Goal: Register for event/course

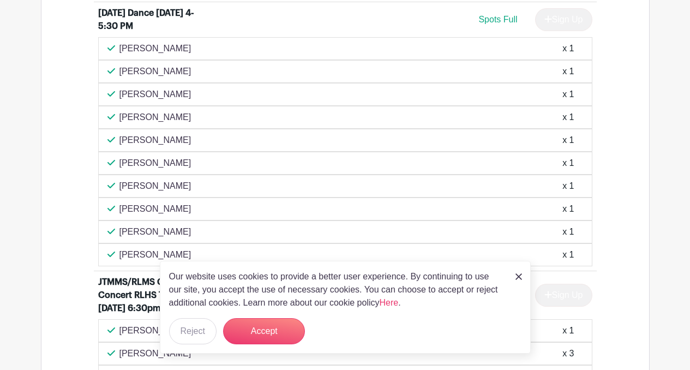
scroll to position [980, 0]
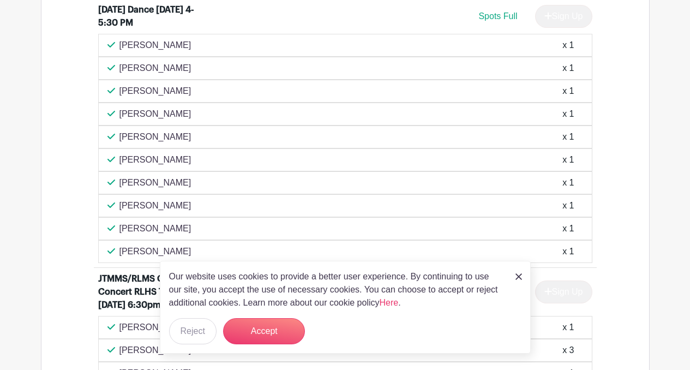
click at [517, 277] on img at bounding box center [519, 276] width 7 height 7
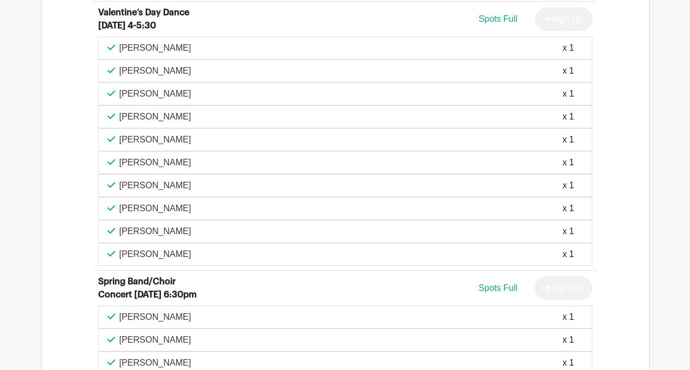
scroll to position [1368, 0]
click at [499, 219] on div "[PERSON_NAME] x 1" at bounding box center [345, 207] width 495 height 23
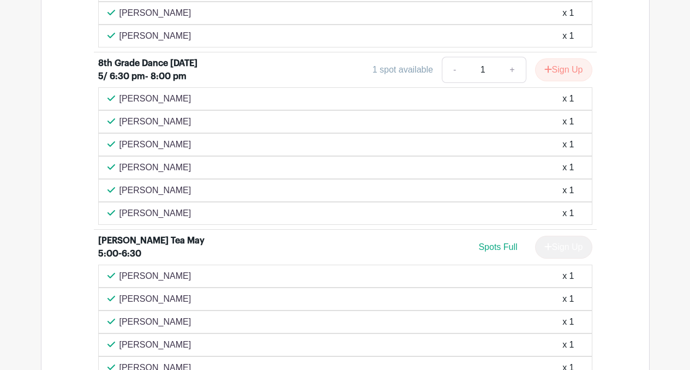
scroll to position [2096, 0]
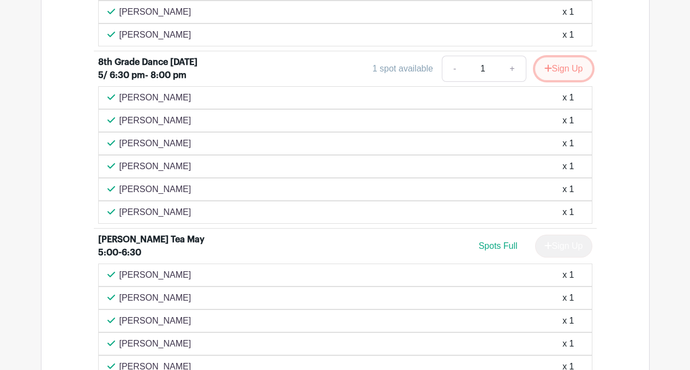
click at [563, 80] on button "Sign Up" at bounding box center [563, 68] width 57 height 23
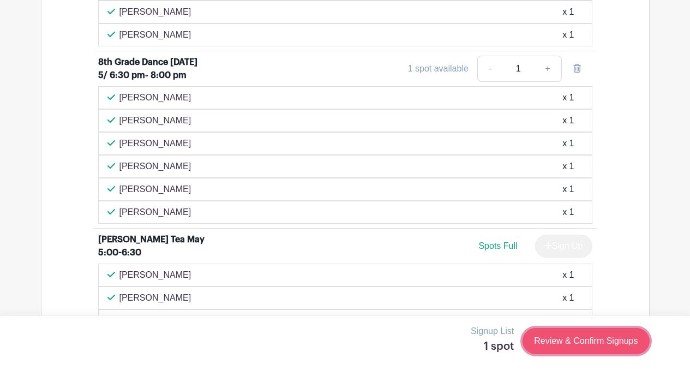
click at [583, 344] on link "Review & Confirm Signups" at bounding box center [586, 341] width 127 height 26
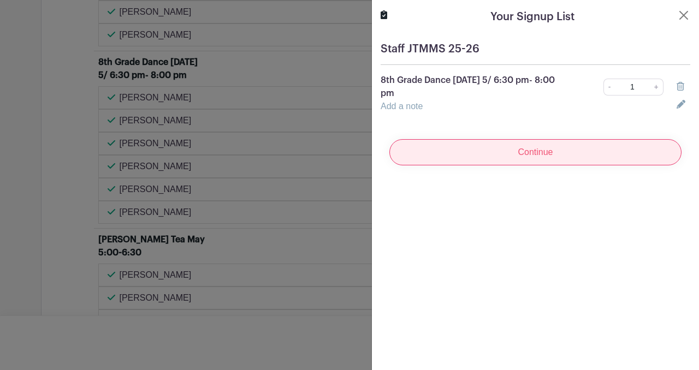
click at [554, 160] on input "Continue" at bounding box center [535, 152] width 292 height 26
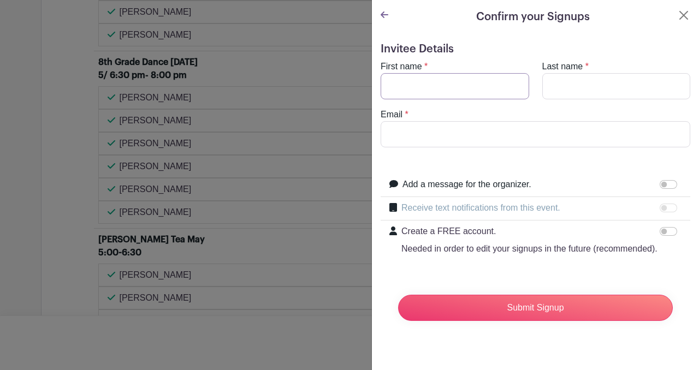
click at [468, 83] on input "First name" at bounding box center [454, 86] width 148 height 26
type input "[PERSON_NAME]"
click at [552, 88] on input "Last name" at bounding box center [616, 86] width 148 height 26
type input "Guy"
click at [488, 133] on input "Email" at bounding box center [534, 134] width 309 height 26
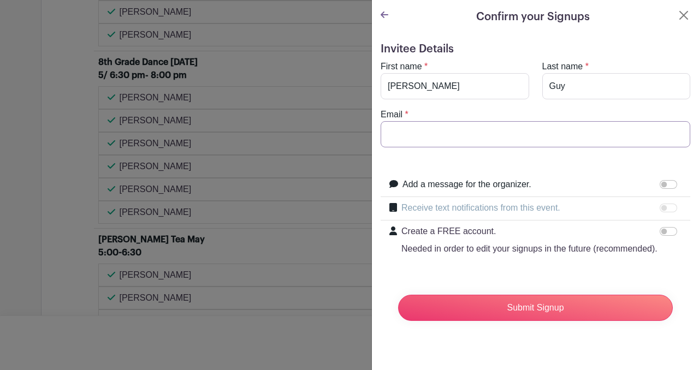
type input "[EMAIL_ADDRESS][DOMAIN_NAME]"
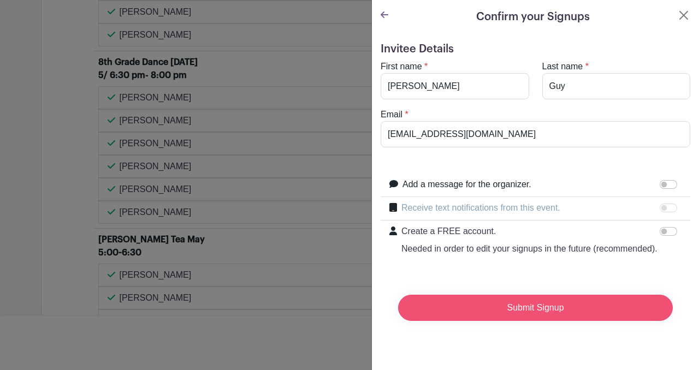
click at [527, 321] on input "Submit Signup" at bounding box center [535, 308] width 275 height 26
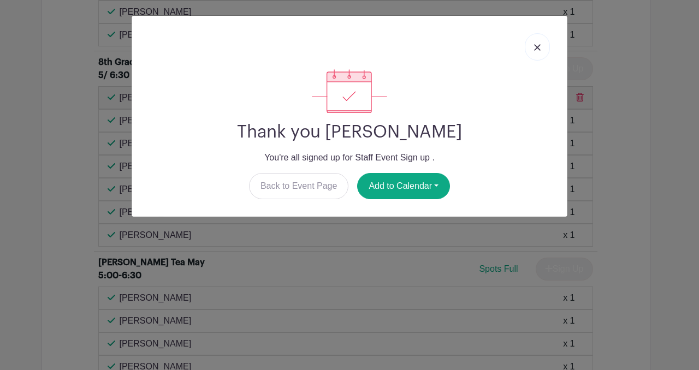
click at [537, 45] on img at bounding box center [537, 47] width 7 height 7
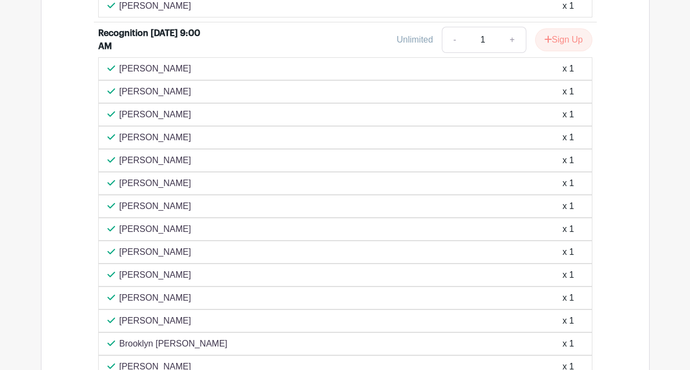
scroll to position [2514, 0]
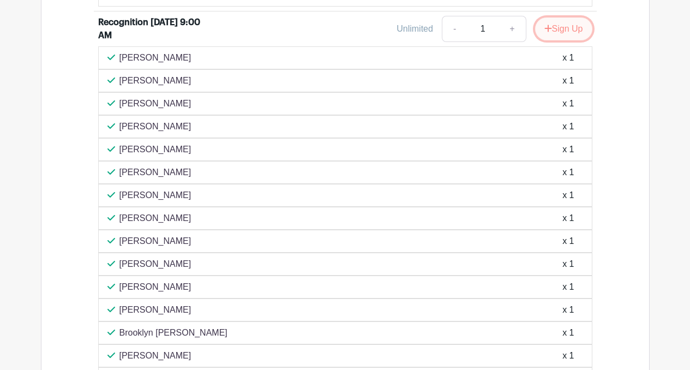
click at [563, 40] on button "Sign Up" at bounding box center [563, 28] width 57 height 23
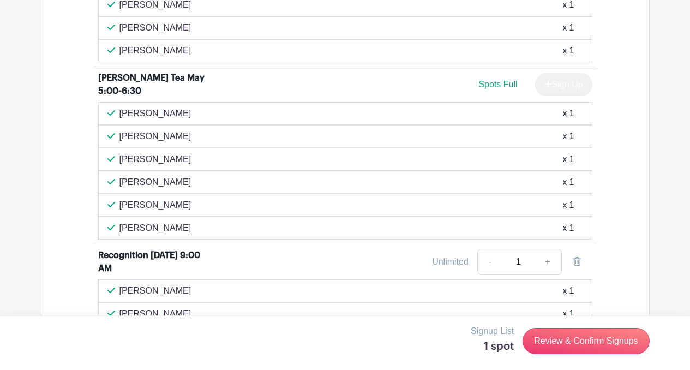
scroll to position [2278, 0]
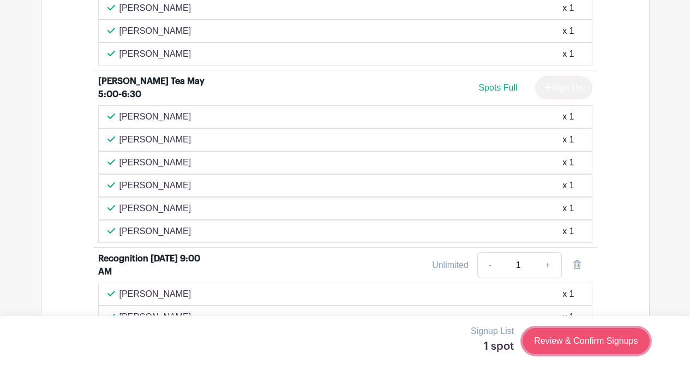
click at [570, 335] on link "Review & Confirm Signups" at bounding box center [586, 341] width 127 height 26
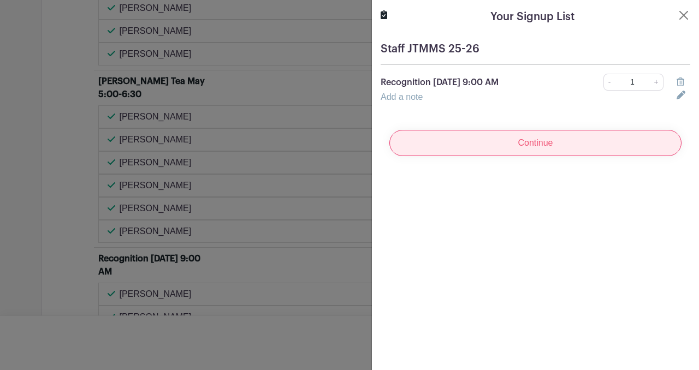
click at [567, 140] on input "Continue" at bounding box center [535, 143] width 292 height 26
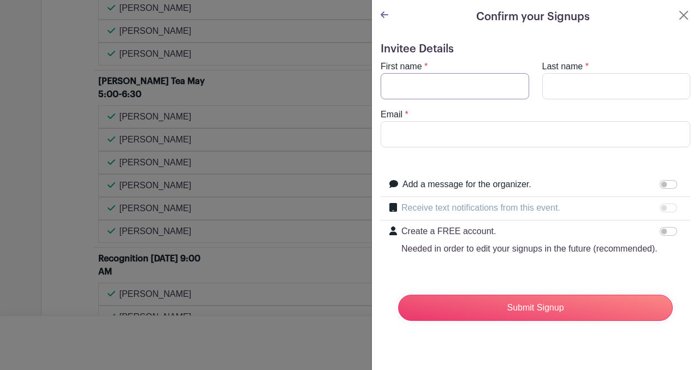
click at [493, 91] on input "First name" at bounding box center [454, 86] width 148 height 26
type input "[PERSON_NAME]"
click at [569, 86] on input "Last name" at bounding box center [616, 86] width 148 height 26
type input "Guy"
click at [504, 131] on input "Email" at bounding box center [534, 134] width 309 height 26
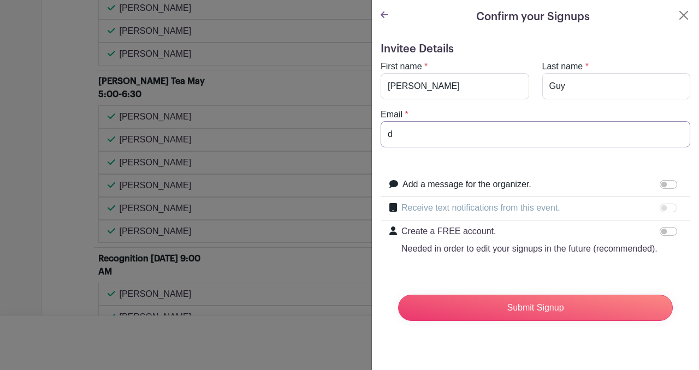
type input "[EMAIL_ADDRESS][DOMAIN_NAME]"
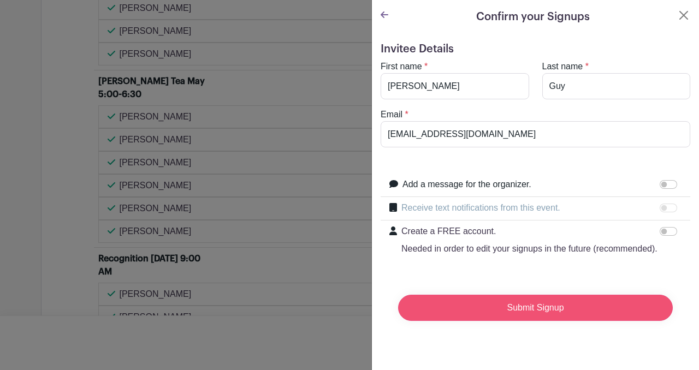
click at [536, 321] on input "Submit Signup" at bounding box center [535, 308] width 275 height 26
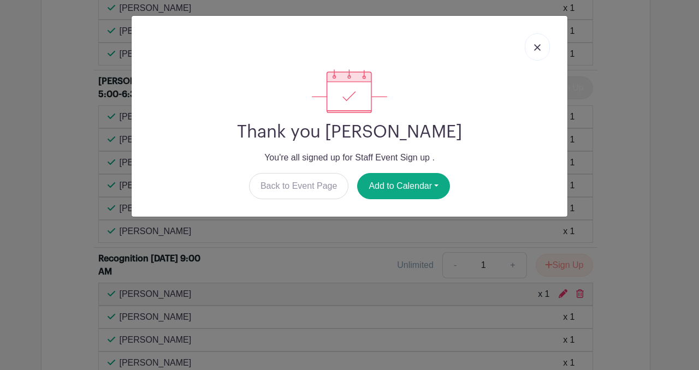
click at [538, 36] on link at bounding box center [537, 46] width 25 height 27
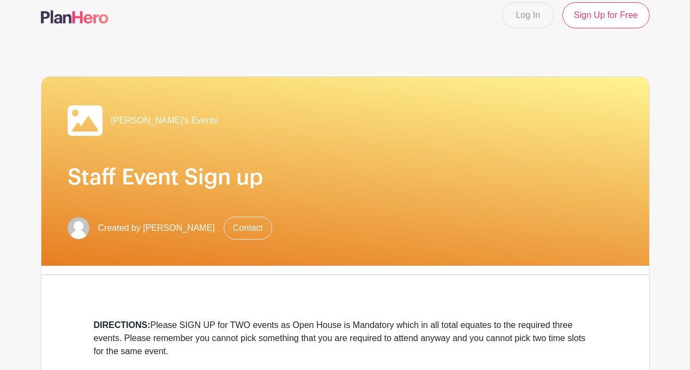
scroll to position [0, 0]
